Goal: Transaction & Acquisition: Obtain resource

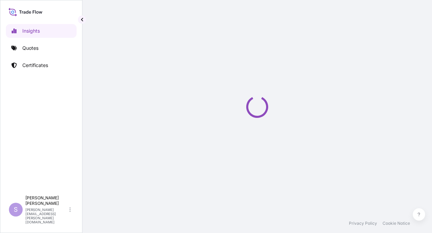
select select "2025"
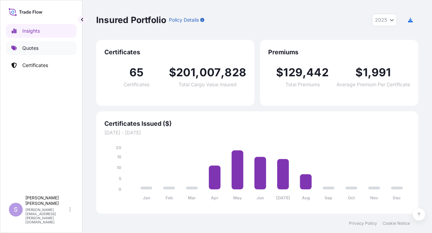
click at [31, 50] on p "Quotes" at bounding box center [30, 48] width 16 height 7
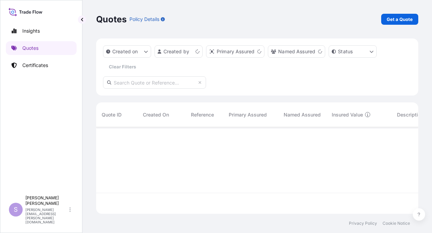
scroll to position [85, 316]
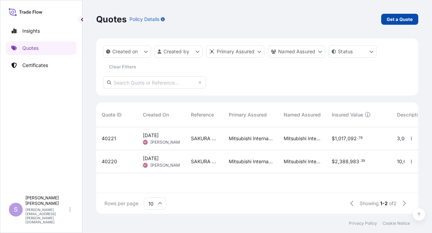
click at [399, 20] on p "Get a Quote" at bounding box center [399, 19] width 26 height 7
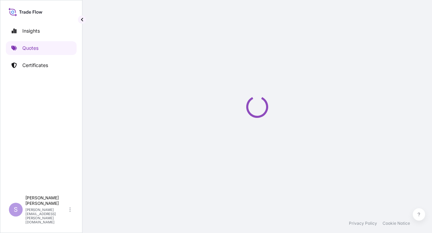
select select "Ocean Vessel"
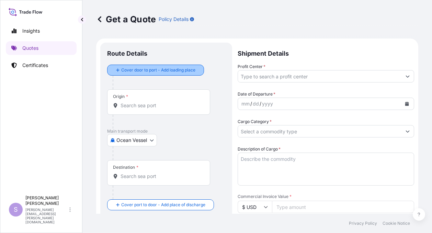
scroll to position [11, 0]
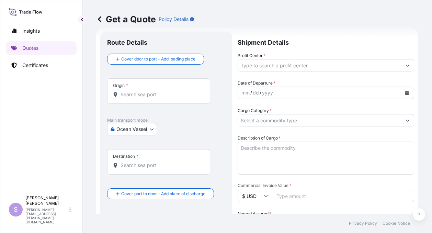
click at [124, 87] on div "Origin *" at bounding box center [120, 85] width 15 height 5
click at [124, 91] on input "Origin *" at bounding box center [160, 94] width 81 height 7
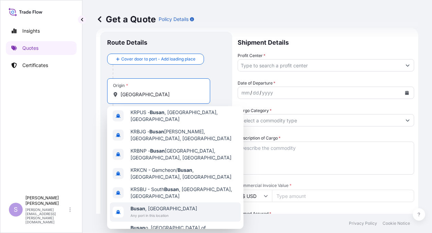
scroll to position [3, 0]
click at [152, 204] on span "Busan , [GEOGRAPHIC_DATA]" at bounding box center [163, 207] width 67 height 7
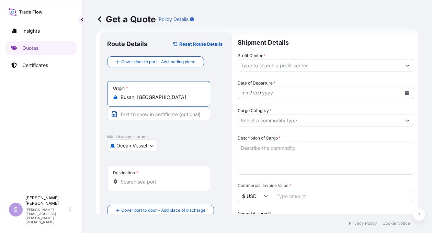
type input "Busan, [GEOGRAPHIC_DATA]"
click at [123, 181] on input "Destination *" at bounding box center [160, 181] width 81 height 7
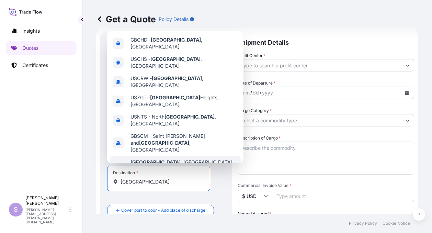
click at [135, 159] on b "[GEOGRAPHIC_DATA]" at bounding box center [155, 162] width 50 height 6
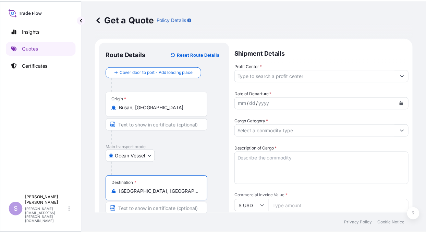
scroll to position [0, 0]
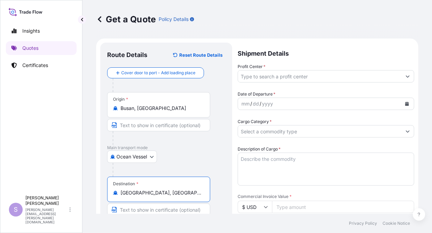
type input "[GEOGRAPHIC_DATA], [GEOGRAPHIC_DATA], [GEOGRAPHIC_DATA]"
click at [259, 79] on input "Profit Center *" at bounding box center [319, 76] width 163 height 12
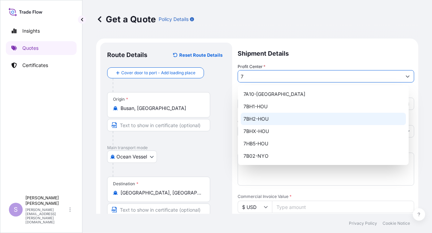
click at [258, 118] on div "7BH2-HOU" at bounding box center [322, 119] width 165 height 12
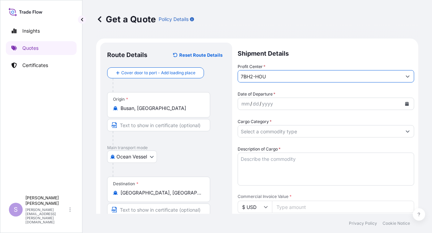
type input "7BH2-HOU"
click at [242, 103] on div "mm" at bounding box center [245, 103] width 10 height 8
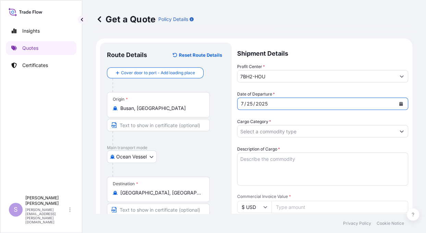
click at [257, 130] on input "Cargo Category *" at bounding box center [317, 131] width 158 height 12
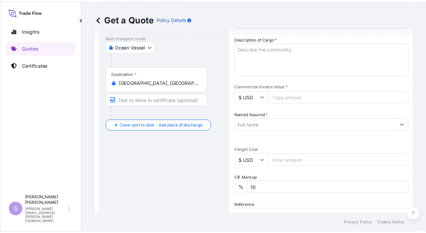
scroll to position [75, 0]
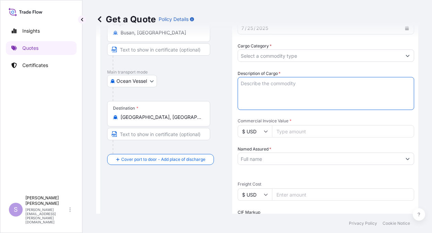
click at [242, 84] on textarea "Description of Cargo *" at bounding box center [325, 93] width 176 height 33
type textarea "SOLUMER 8605L SOLUMER 871L SOLUMER 8705"
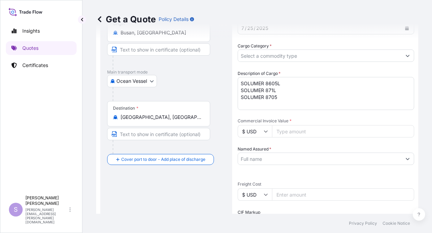
click at [294, 131] on input "Commercial Invoice Value *" at bounding box center [343, 131] width 142 height 12
type input "39390.00"
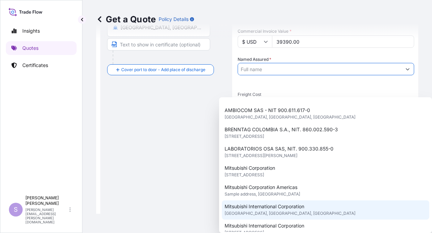
scroll to position [69, 0]
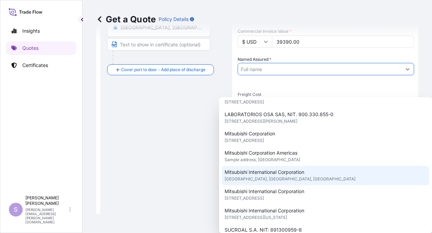
click at [244, 176] on span "[GEOGRAPHIC_DATA], [GEOGRAPHIC_DATA], [GEOGRAPHIC_DATA]" at bounding box center [289, 178] width 131 height 7
type input "Mitsubishi International Corporation"
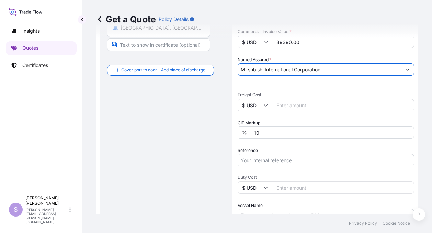
scroll to position [165, 0]
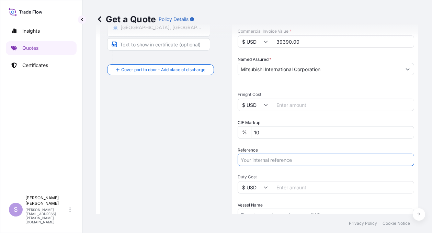
click at [249, 161] on input "Reference" at bounding box center [325, 159] width 176 height 12
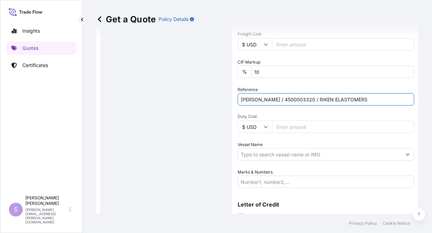
scroll to position [220, 0]
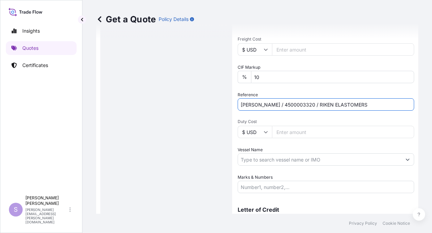
type input "[PERSON_NAME] / 4500003320 / RIKEN ELASTOMERS"
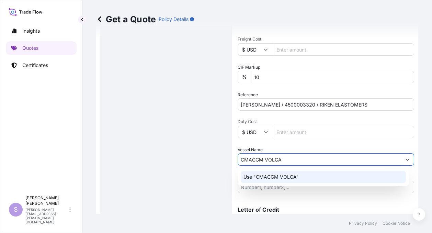
click at [269, 178] on p "Use "CMACGM VOLGA"" at bounding box center [270, 176] width 55 height 7
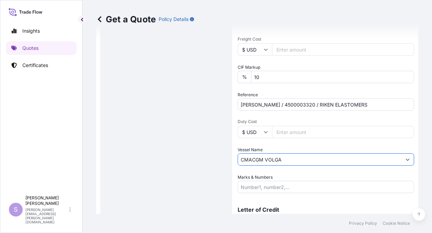
click at [253, 158] on input "CMACGM VOLGA" at bounding box center [319, 159] width 163 height 12
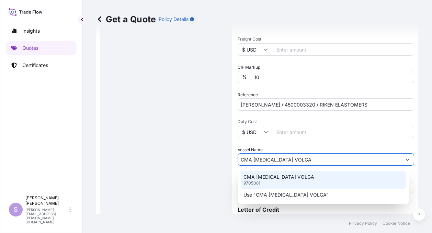
click at [251, 178] on p "CMA [MEDICAL_DATA] VOLGA" at bounding box center [278, 176] width 71 height 7
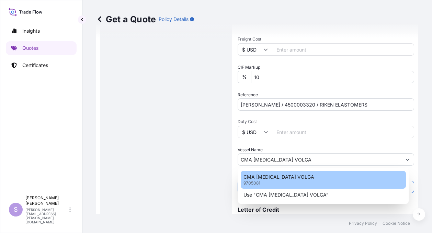
click at [256, 178] on p "CMA [MEDICAL_DATA] VOLGA" at bounding box center [278, 176] width 71 height 7
type input "CMA CGM VOLGA9705081"
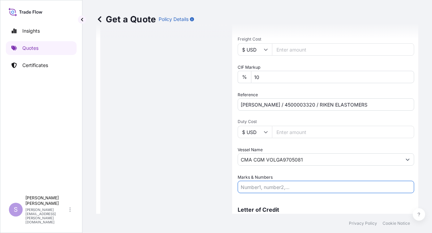
scroll to position [255, 0]
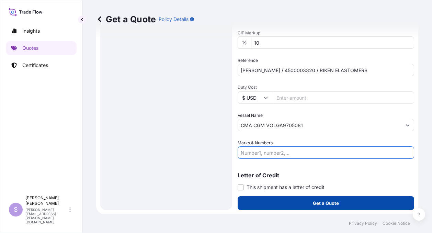
click at [304, 201] on button "Get a Quote" at bounding box center [325, 203] width 176 height 14
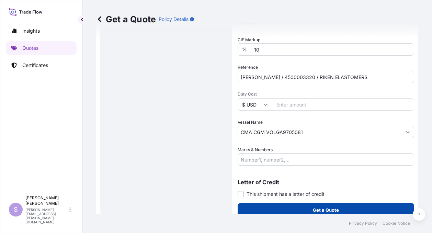
click at [314, 208] on p "Get a Quote" at bounding box center [326, 209] width 26 height 7
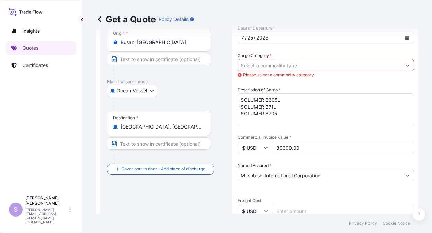
scroll to position [56, 0]
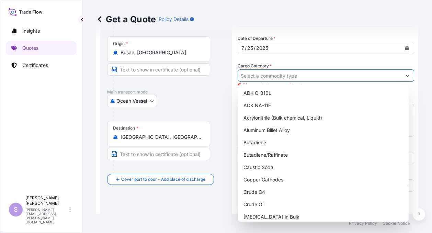
click at [405, 75] on icon "Show suggestions" at bounding box center [407, 75] width 4 height 4
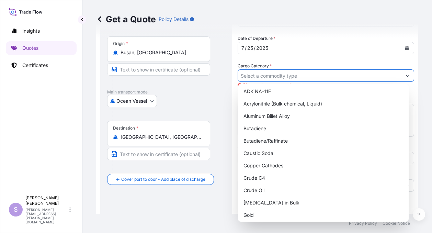
scroll to position [0, 0]
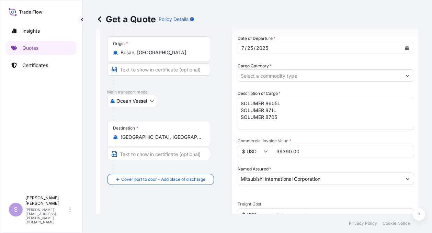
click at [298, 76] on input "Cargo Category *" at bounding box center [319, 75] width 163 height 12
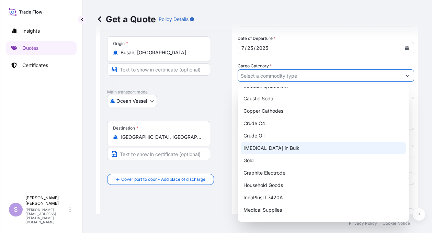
scroll to position [103, 0]
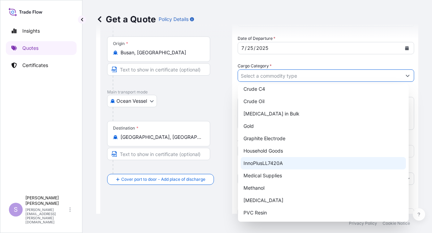
click at [246, 162] on div "InnoPlusLL7420A" at bounding box center [322, 163] width 165 height 12
type input "InnoPlusLL7420A"
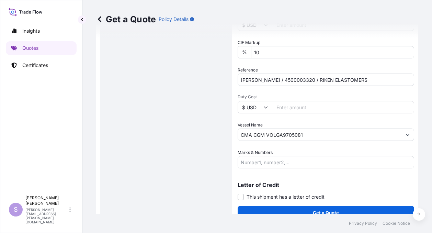
scroll to position [255, 0]
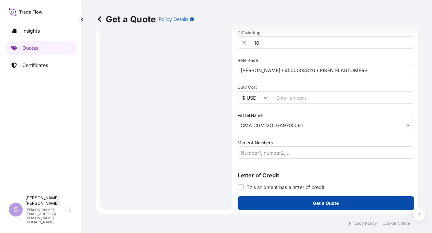
click at [303, 199] on button "Get a Quote" at bounding box center [325, 203] width 176 height 14
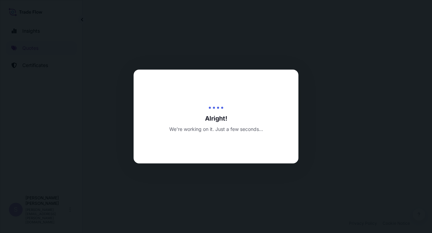
select select "Ocean Vessel"
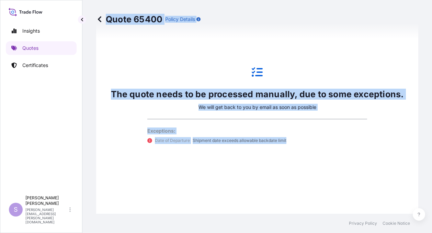
scroll to position [653, 0]
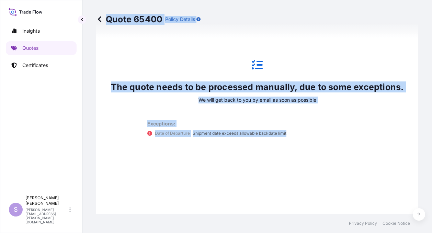
drag, startPoint x: 106, startPoint y: 17, endPoint x: 297, endPoint y: 156, distance: 235.6
click at [297, 156] on div "Quote 65400 Policy Details Route Details Cover door to port - Add loading place…" at bounding box center [256, 106] width 349 height 213
copy div "Quote 65400 Policy Details Route Details Cover door to port - Add loading place…"
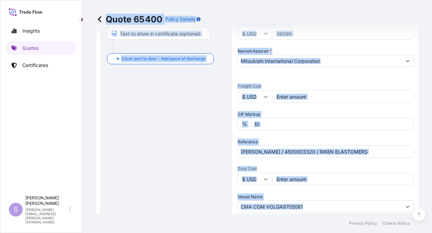
scroll to position [0, 0]
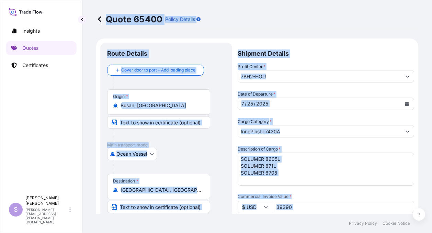
click at [199, 144] on p "Main transport mode" at bounding box center [166, 144] width 118 height 5
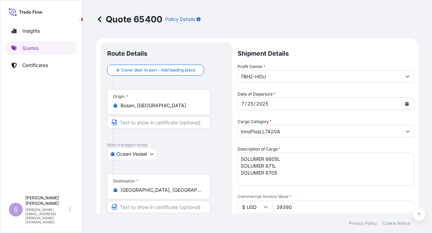
click at [100, 20] on icon at bounding box center [99, 19] width 7 height 7
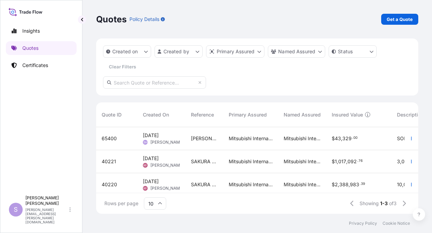
scroll to position [85, 316]
click at [107, 140] on span "65400" at bounding box center [109, 138] width 15 height 7
select select "Ocean Vessel"
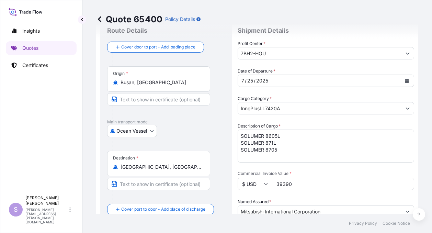
scroll to position [23, 0]
click at [32, 30] on p "Insights" at bounding box center [30, 30] width 17 height 7
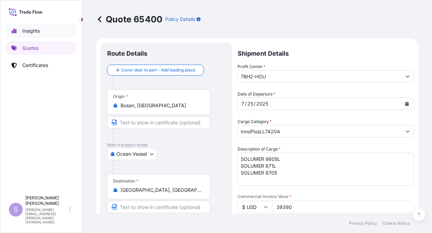
select select "2025"
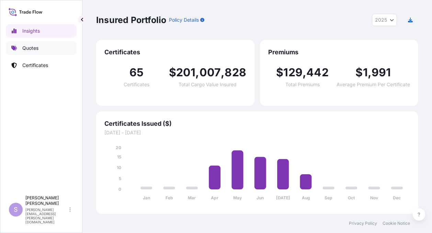
click at [26, 50] on p "Quotes" at bounding box center [30, 48] width 16 height 7
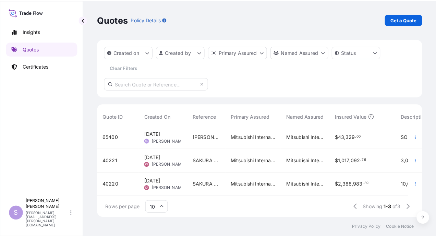
scroll to position [4, 0]
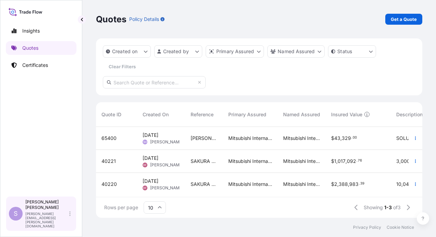
click at [38, 210] on p "[PERSON_NAME]" at bounding box center [46, 204] width 43 height 11
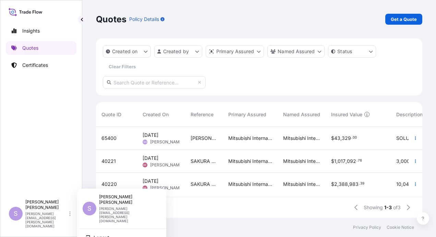
click at [41, 195] on div "Insights Quotes Certificates" at bounding box center [41, 107] width 71 height 178
